Goal: Contribute content

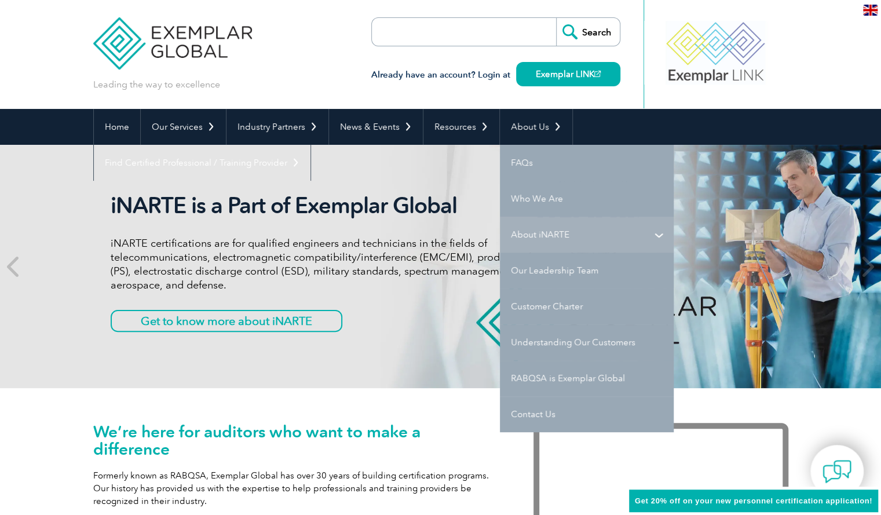
click at [522, 232] on link "About iNARTE" at bounding box center [587, 235] width 174 height 36
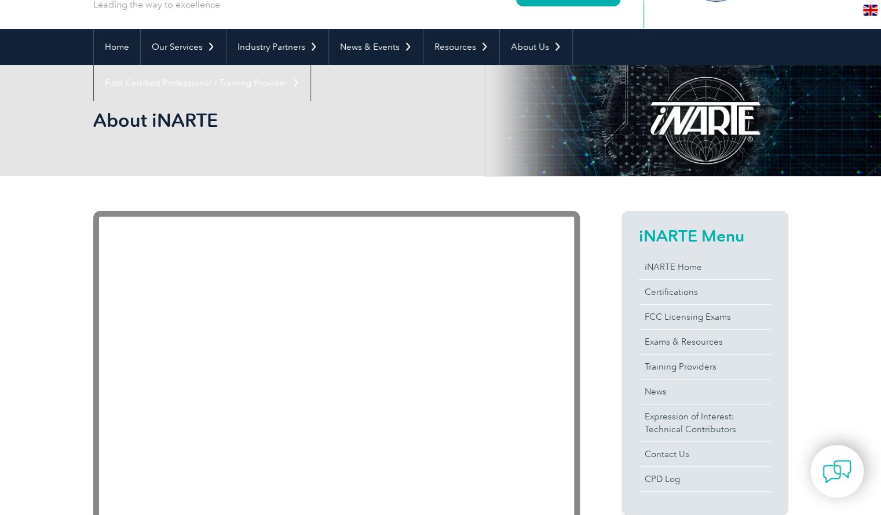
scroll to position [116, 0]
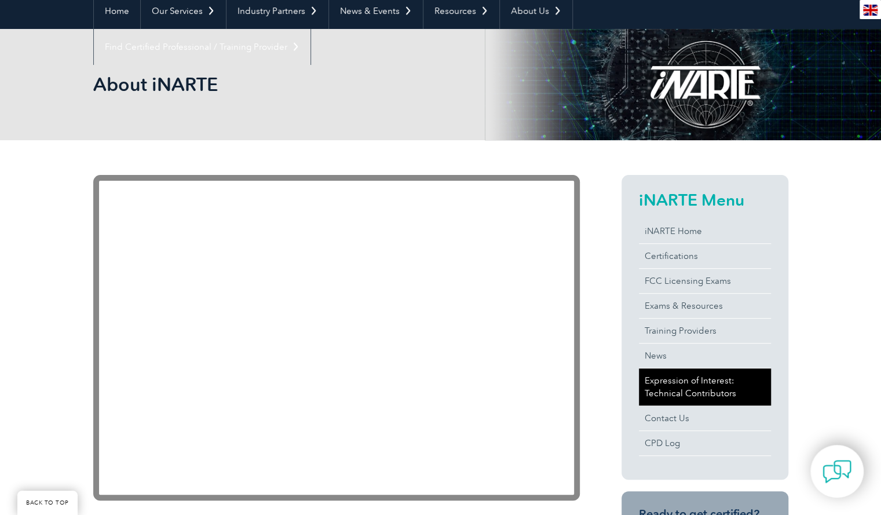
click at [731, 386] on link "Expression of Interest: Technical Contributors" at bounding box center [705, 387] width 132 height 37
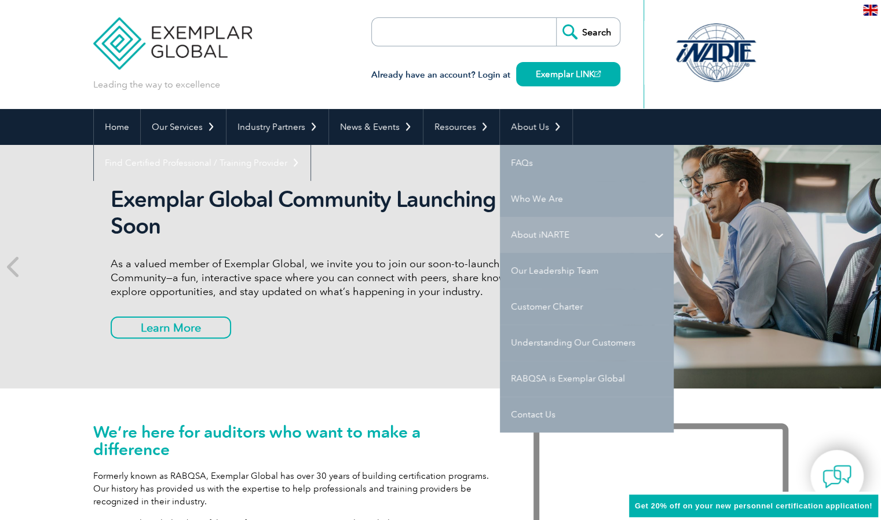
click at [539, 229] on link "About iNARTE" at bounding box center [587, 235] width 174 height 36
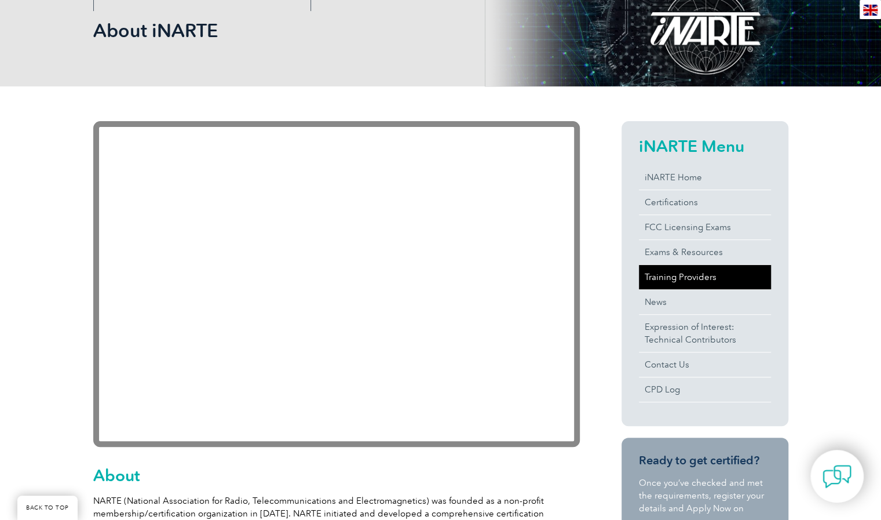
scroll to position [174, 0]
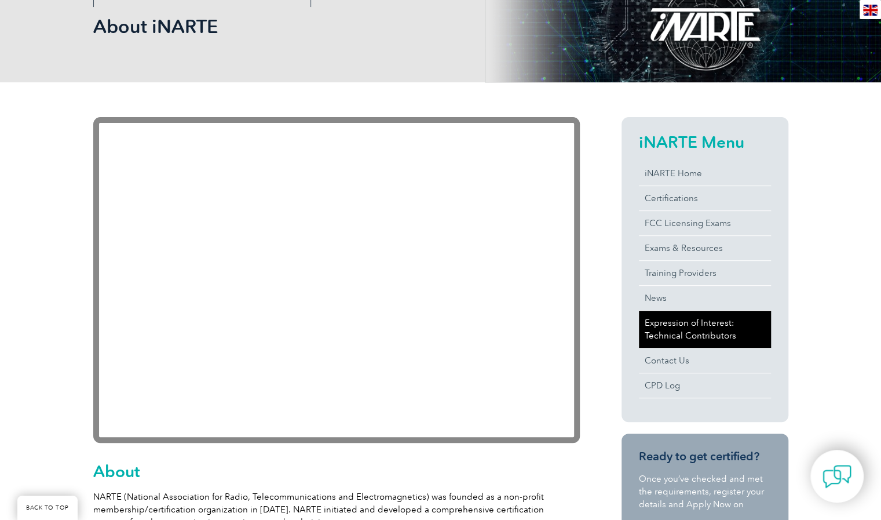
click at [687, 320] on link "Expression of Interest: Technical Contributors" at bounding box center [705, 329] width 132 height 37
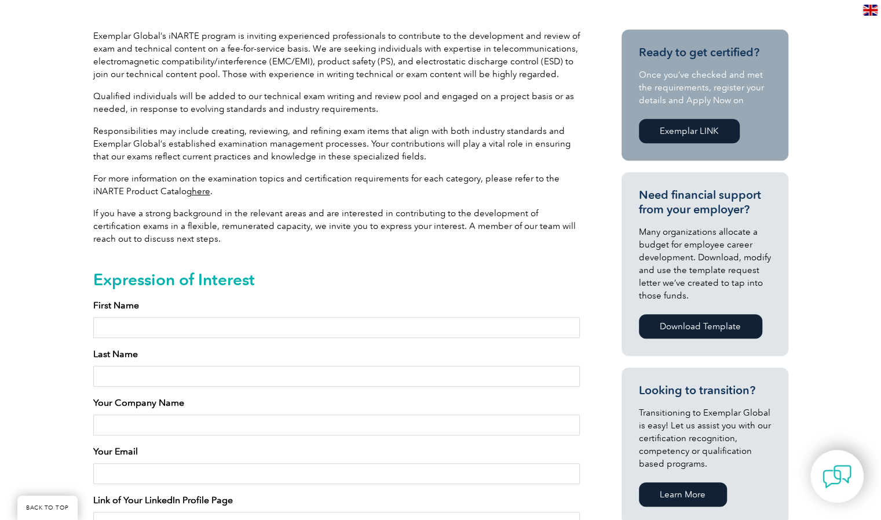
scroll to position [290, 0]
